Goal: Task Accomplishment & Management: Manage account settings

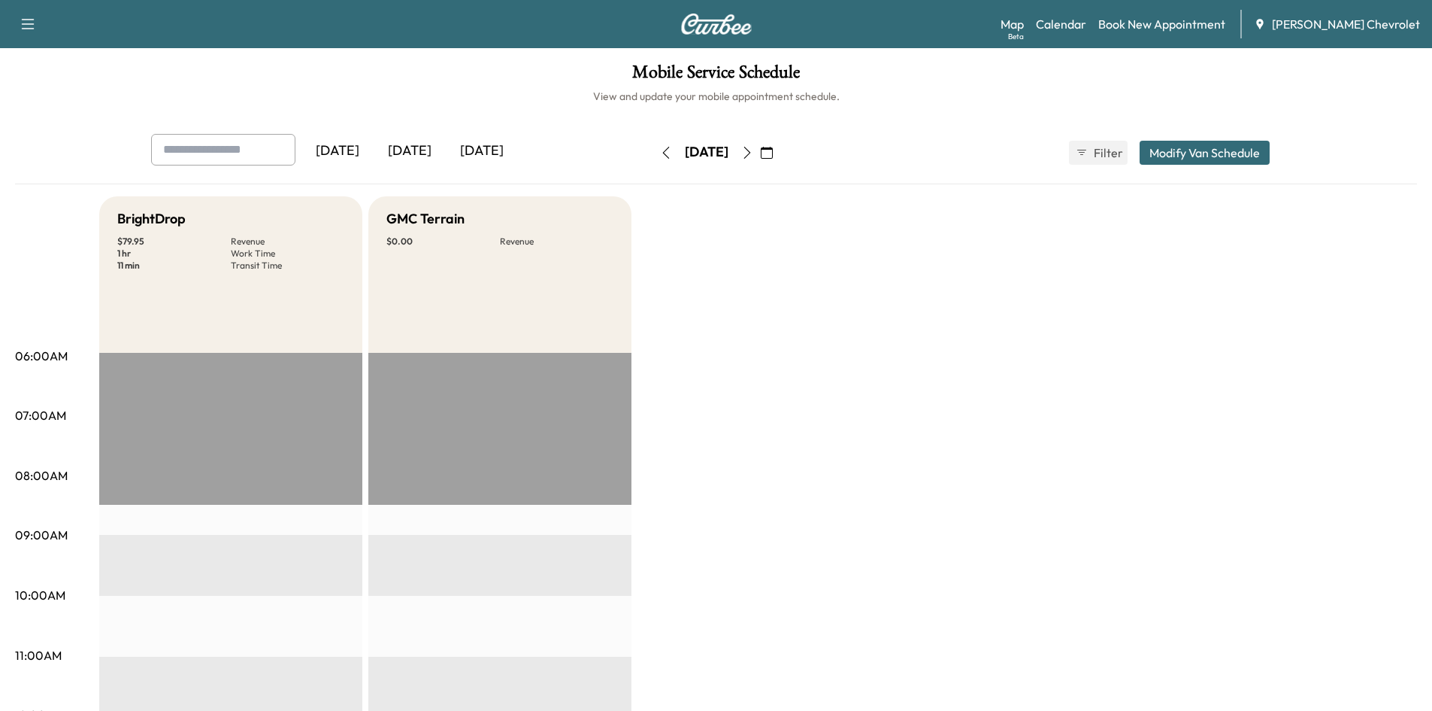
click at [421, 148] on div "[DATE]" at bounding box center [410, 151] width 72 height 35
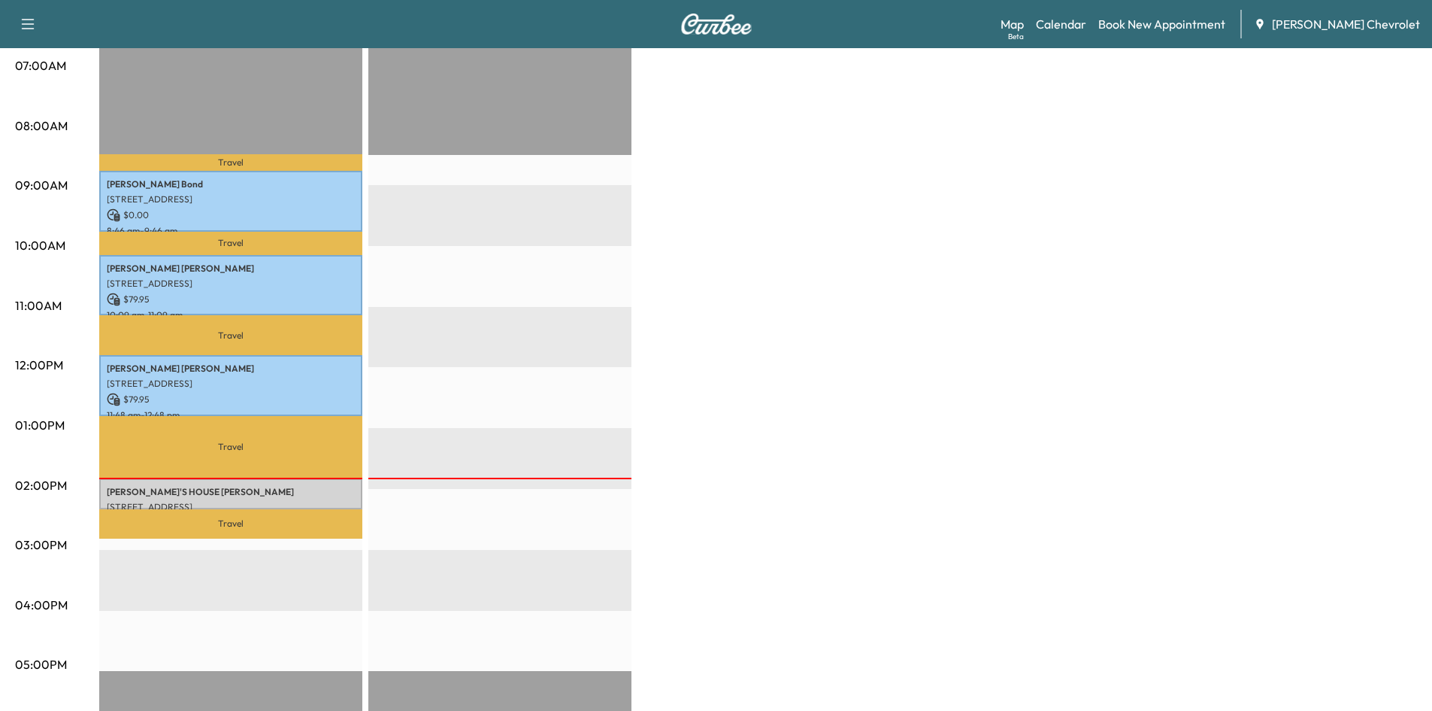
scroll to position [376, 0]
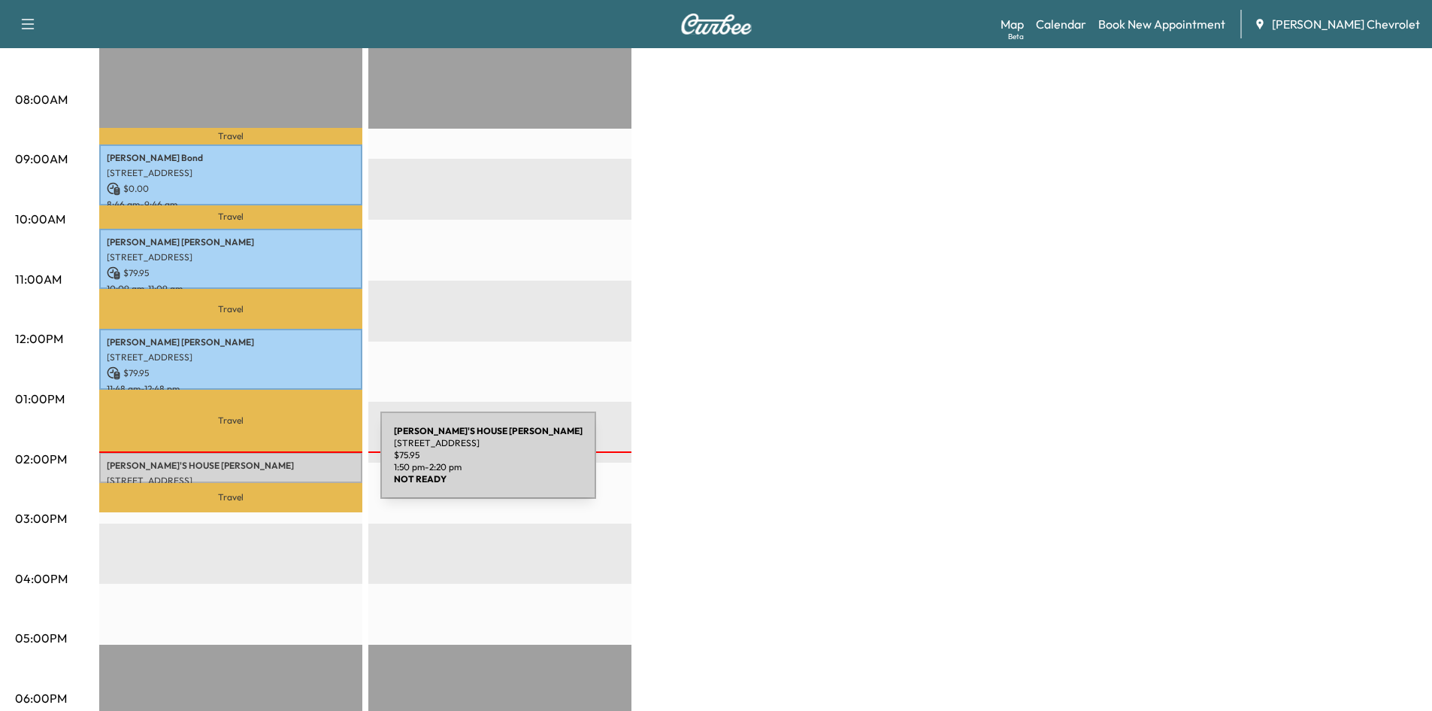
click at [271, 465] on p "[PERSON_NAME]'S HOUSE [PERSON_NAME]" at bounding box center [231, 465] width 248 height 12
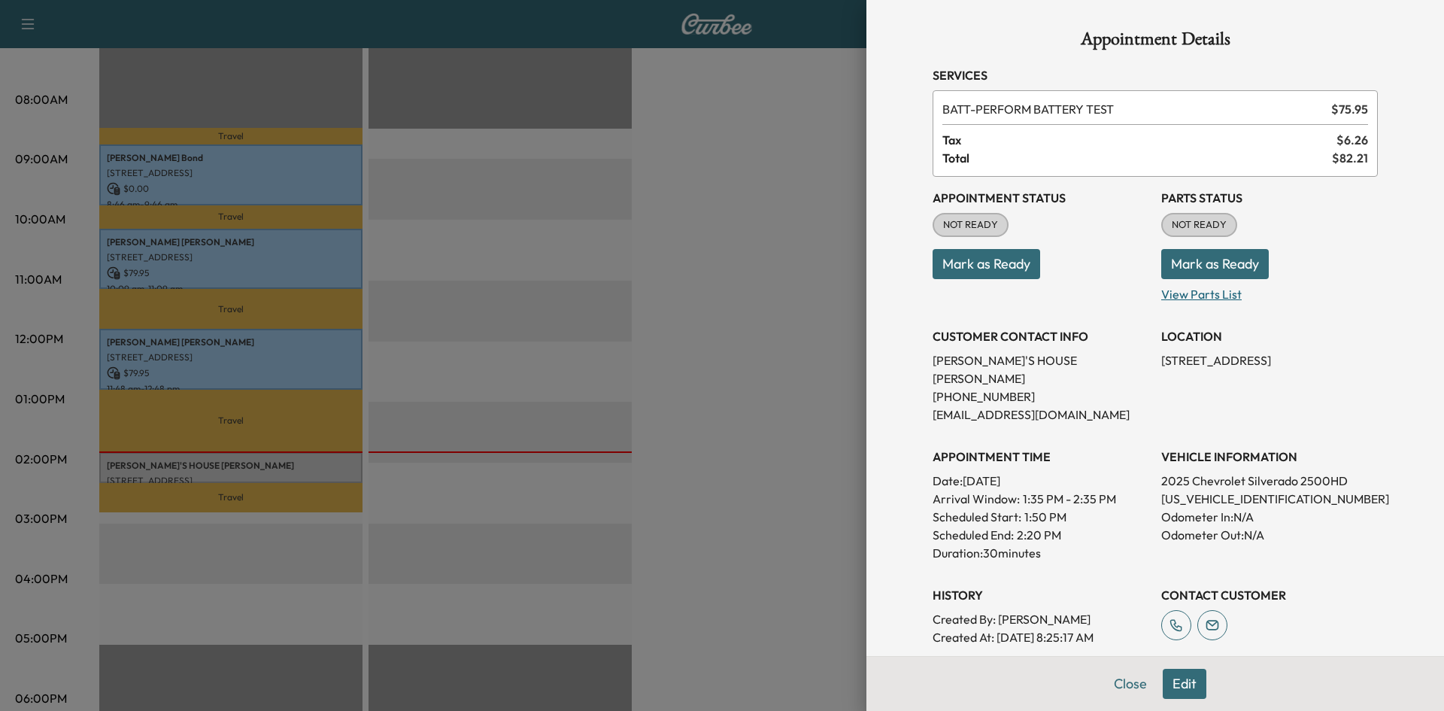
click at [1166, 295] on p "View Parts List" at bounding box center [1269, 291] width 217 height 24
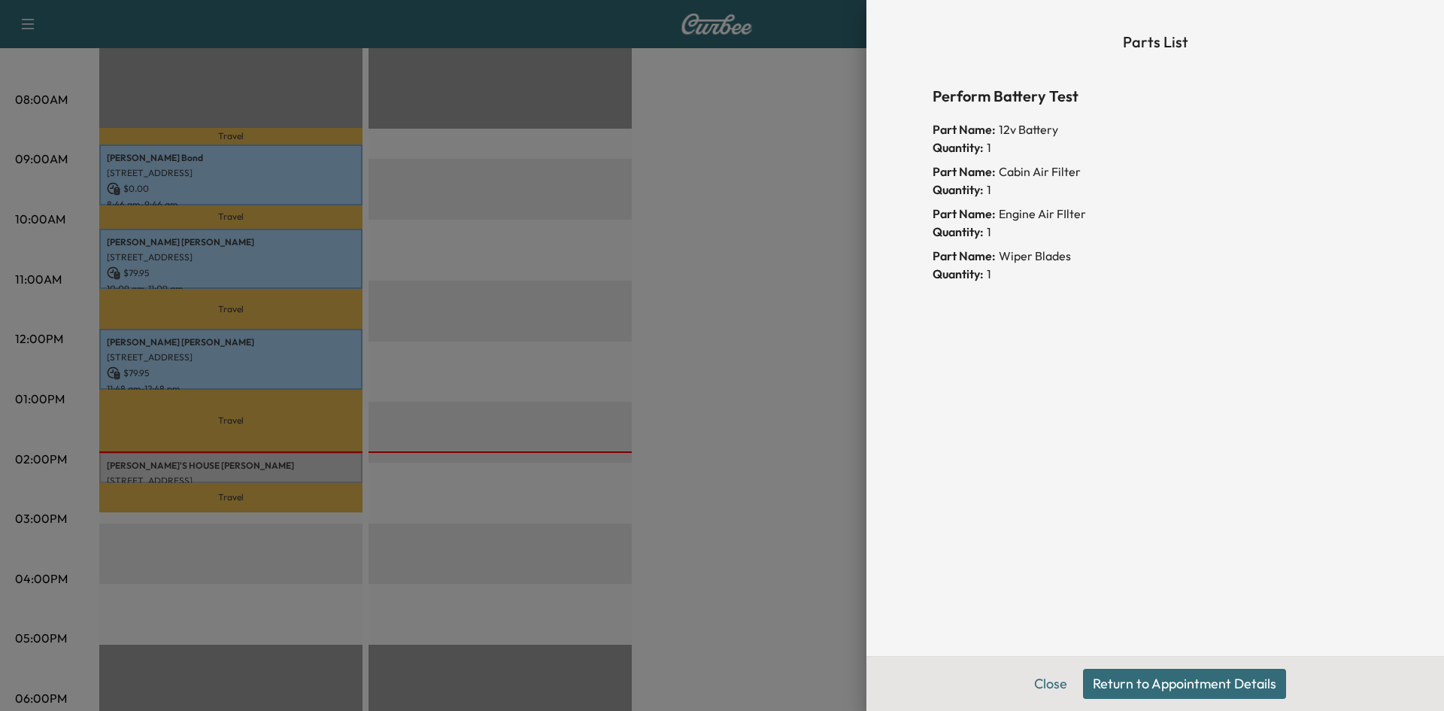
click at [820, 266] on div at bounding box center [722, 355] width 1444 height 711
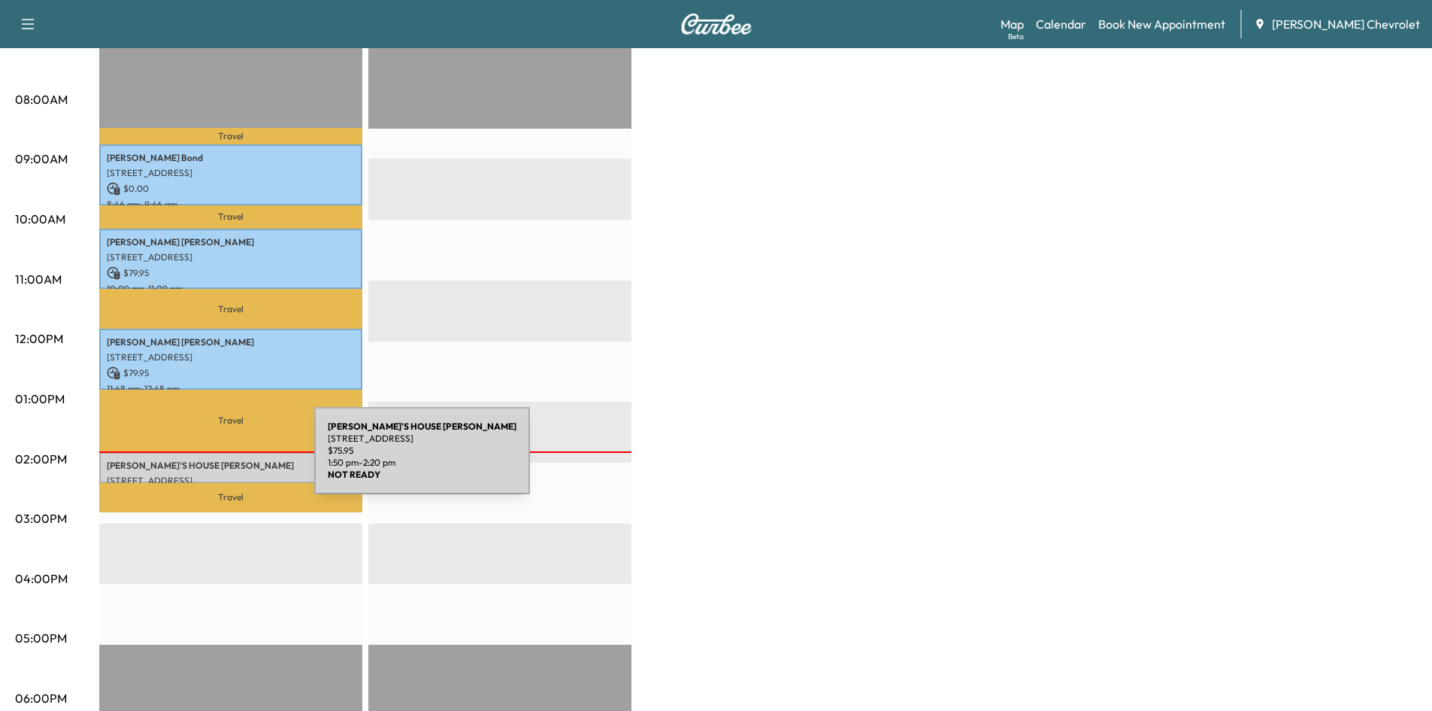
click at [202, 459] on p "[PERSON_NAME]'S HOUSE [PERSON_NAME]" at bounding box center [231, 465] width 248 height 12
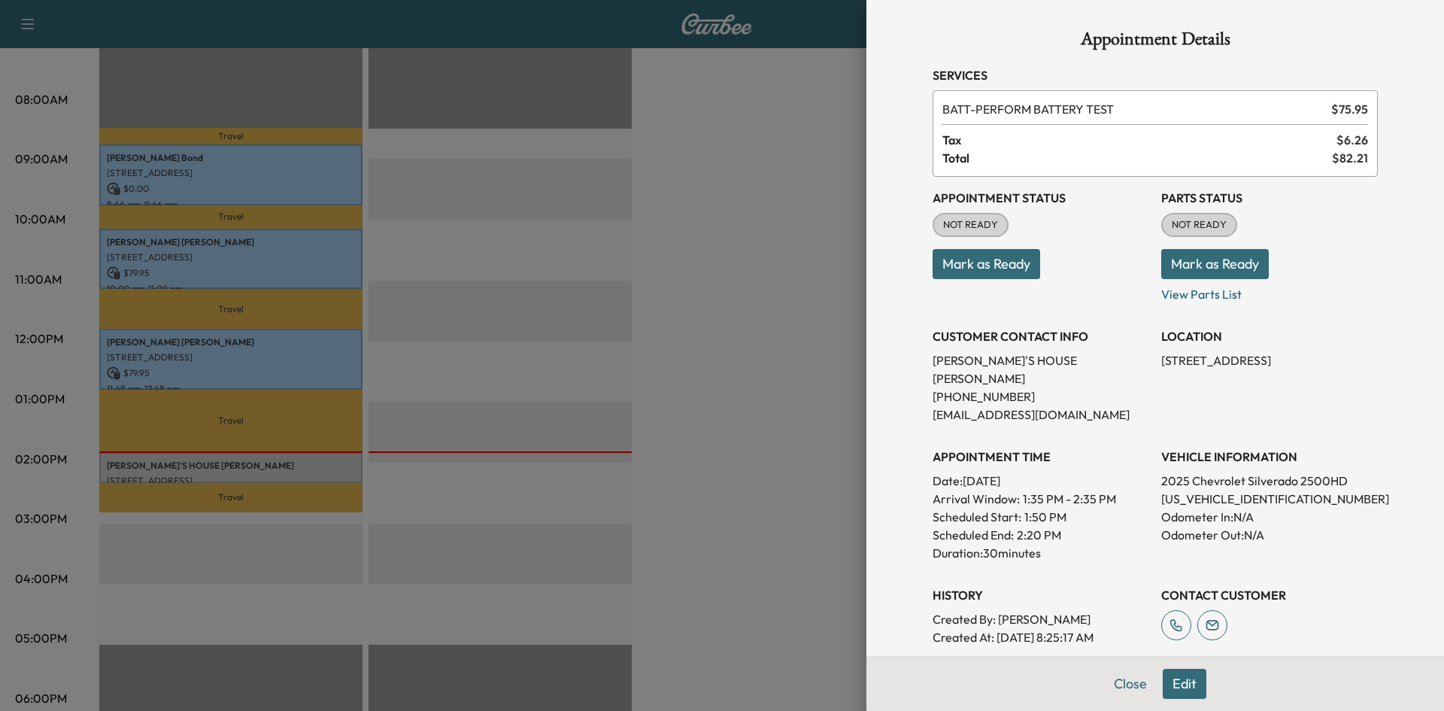
click at [1204, 259] on button "Mark as Ready" at bounding box center [1215, 264] width 108 height 30
click at [777, 305] on div at bounding box center [722, 355] width 1444 height 711
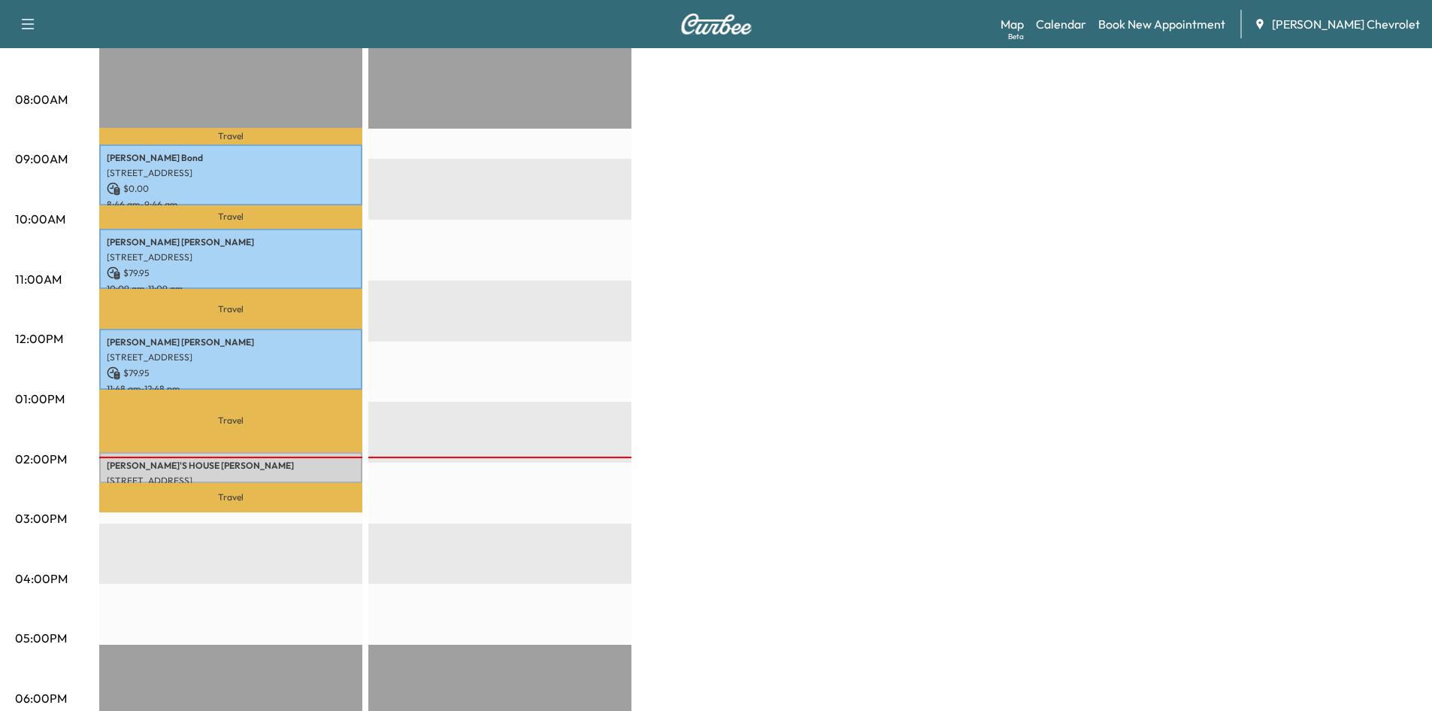
click at [755, 299] on div "BrightDrop $ 235.85 Revenue 3 hr 30 min Work Time 2 hr 49 min Transit Time Trav…" at bounding box center [758, 384] width 1318 height 1128
click at [789, 347] on div "BrightDrop $ 235.85 Revenue 3 hr 30 min Work Time 2 hr 49 min Transit Time Trav…" at bounding box center [758, 384] width 1318 height 1128
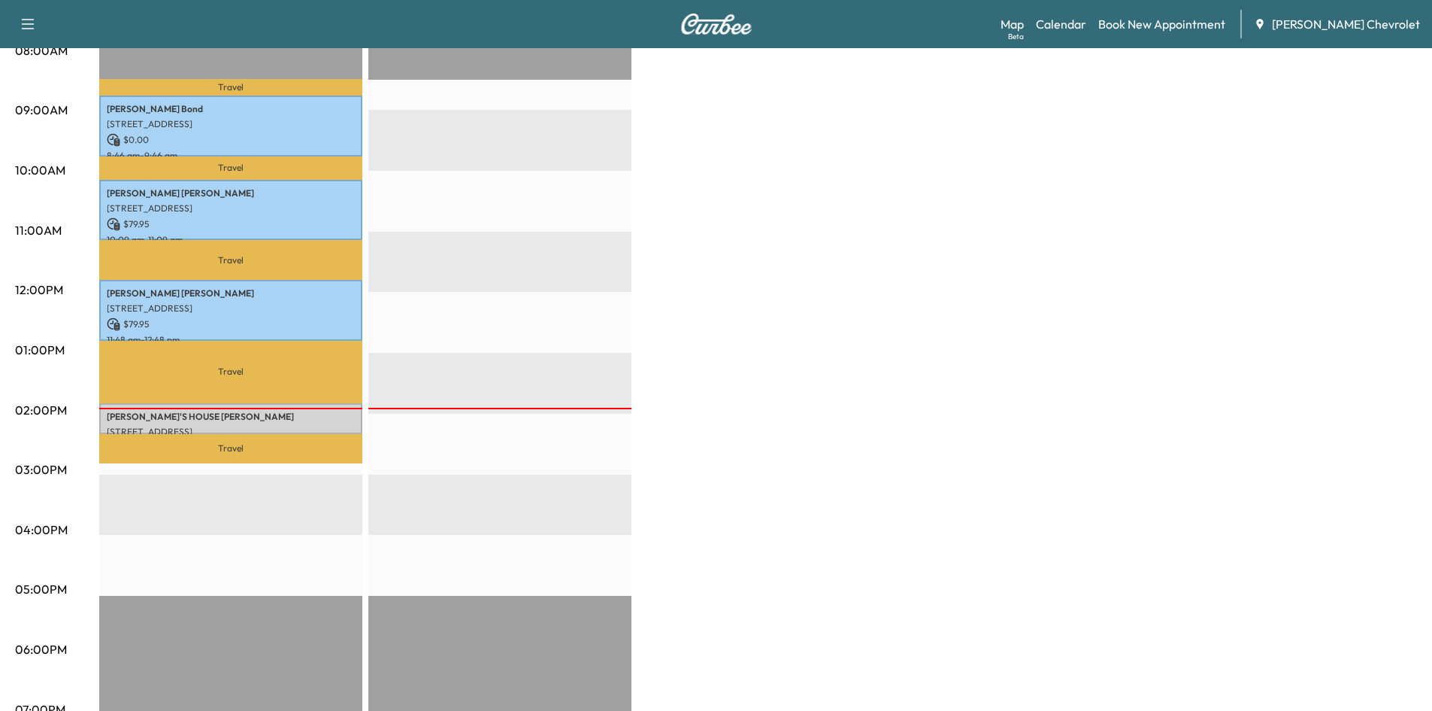
scroll to position [451, 0]
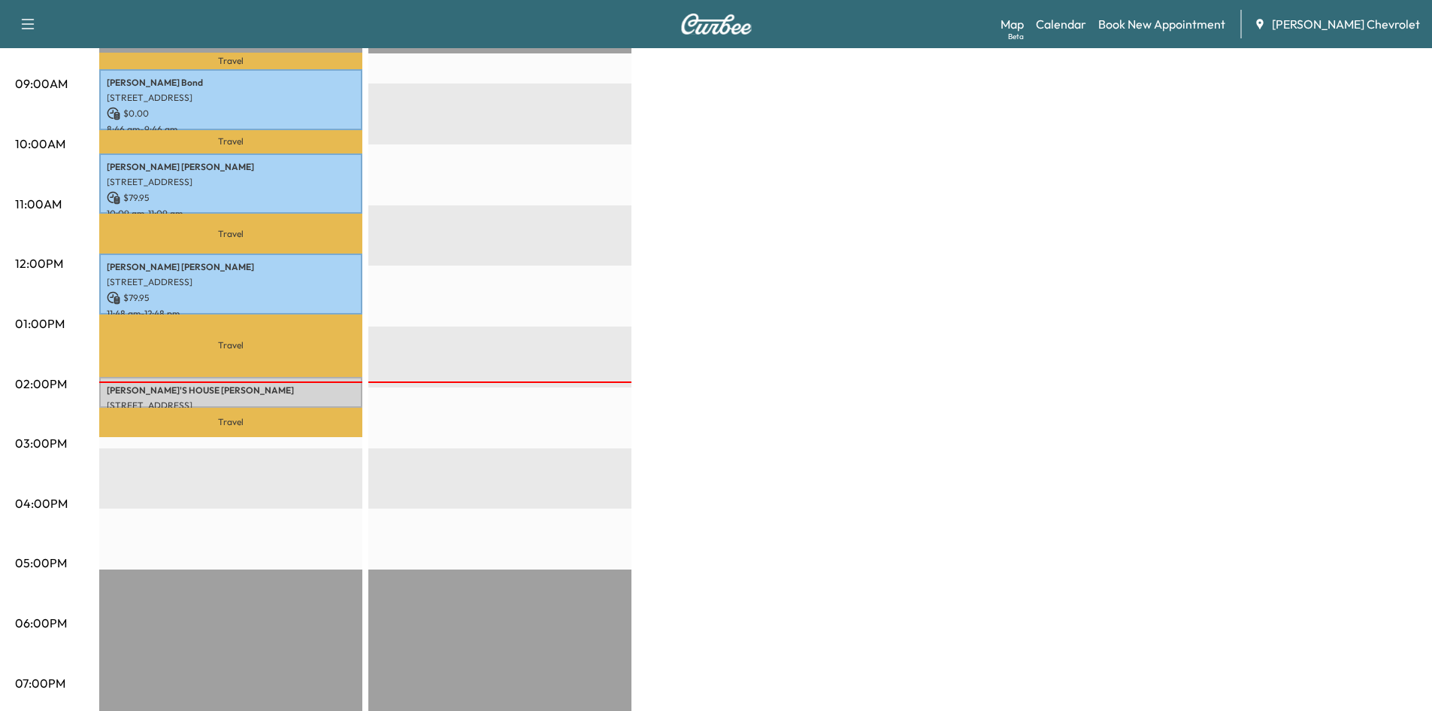
click at [1016, 380] on div "BrightDrop $ 235.85 Revenue 3 hr 30 min Work Time 2 hr 49 min Transit Time Trav…" at bounding box center [758, 309] width 1318 height 1128
drag, startPoint x: 937, startPoint y: 404, endPoint x: 862, endPoint y: 404, distance: 75.2
click at [936, 404] on div "BrightDrop $ 235.85 Revenue 3 hr 30 min Work Time 2 hr 49 min Transit Time Trav…" at bounding box center [758, 309] width 1318 height 1128
click at [246, 408] on p "Travel" at bounding box center [230, 422] width 263 height 29
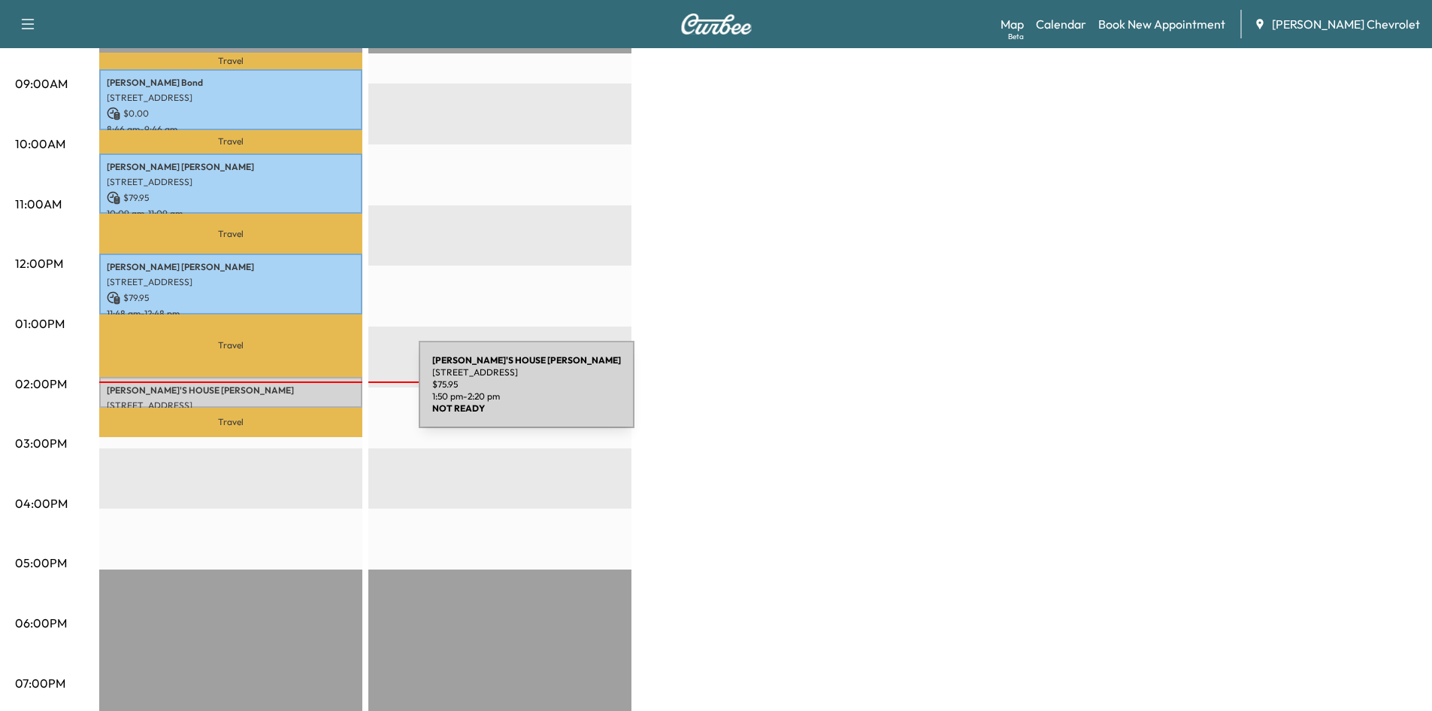
click at [306, 393] on div "MADI'S HOUSE [PERSON_NAME] [STREET_ADDRESS] $ 75.95 1:50 pm - 2:20 pm" at bounding box center [230, 392] width 263 height 30
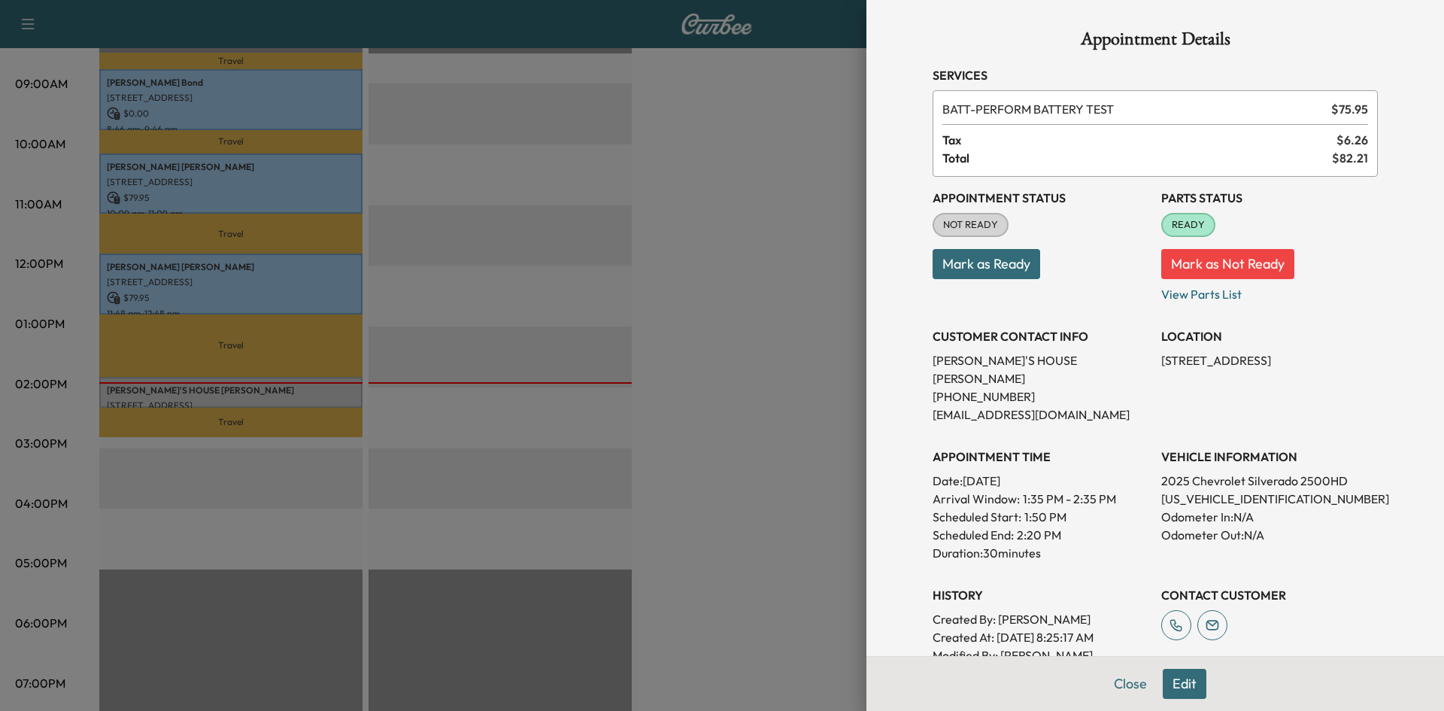
click at [759, 337] on div at bounding box center [722, 355] width 1444 height 711
